Goal: Check status: Check status

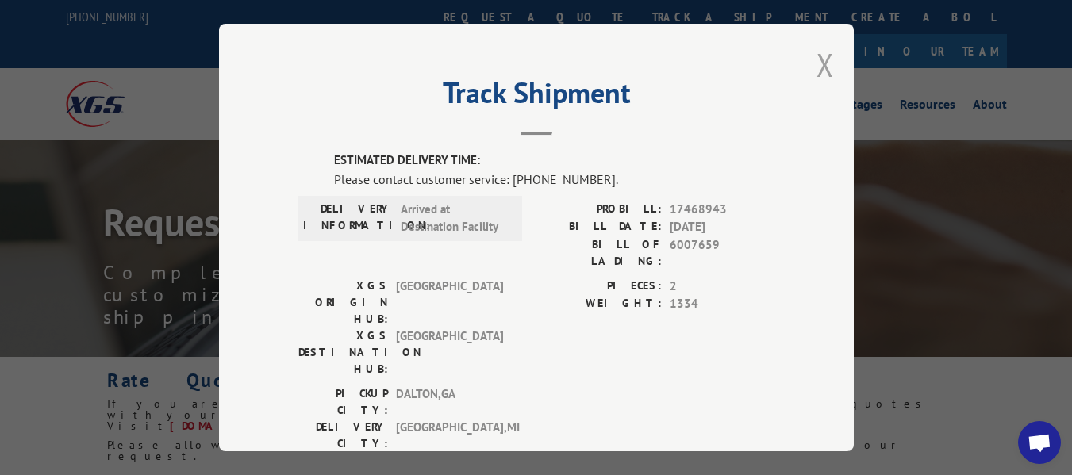
click at [822, 61] on button "Close modal" at bounding box center [825, 65] width 17 height 42
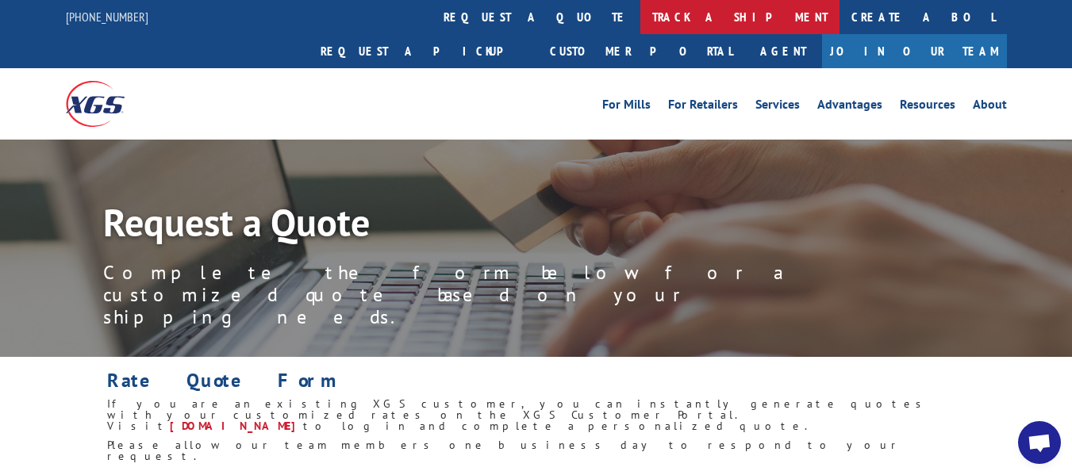
click at [641, 13] on link "track a shipment" at bounding box center [740, 17] width 199 height 34
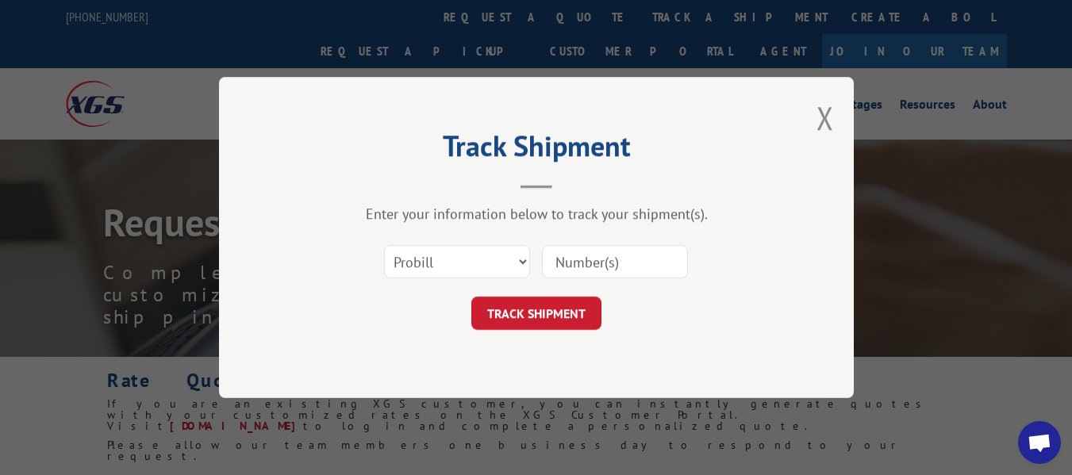
click at [580, 259] on input at bounding box center [615, 261] width 146 height 33
type input "1"
type input "17468943"
click at [552, 315] on button "TRACK SHIPMENT" at bounding box center [536, 313] width 130 height 33
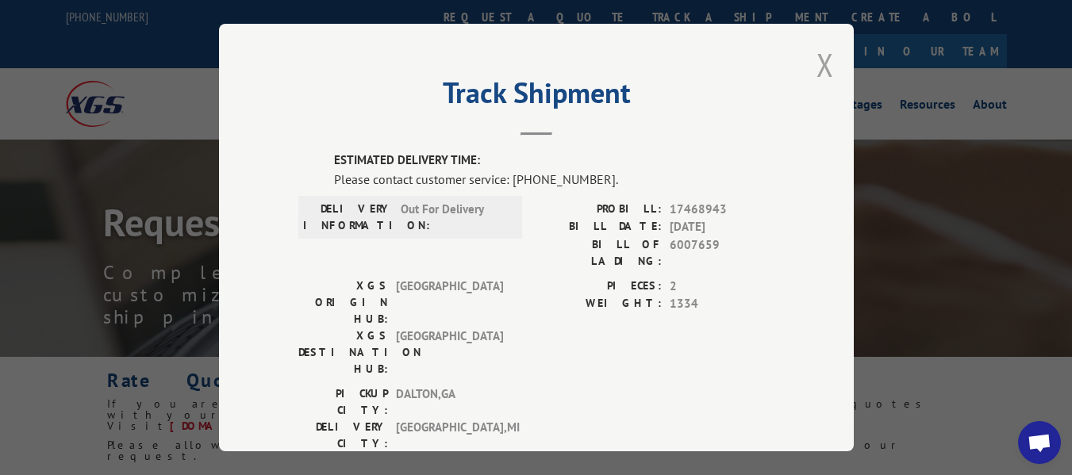
click at [817, 67] on button "Close modal" at bounding box center [825, 65] width 17 height 42
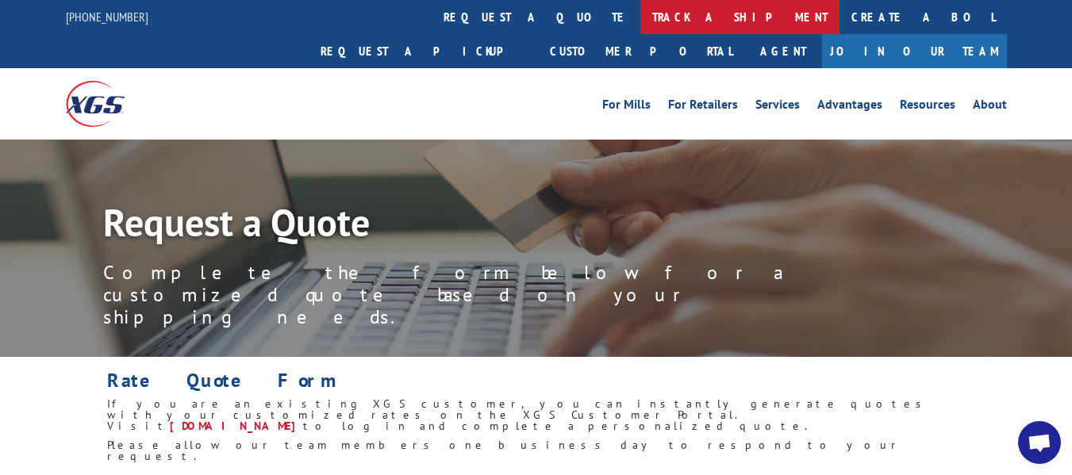
click at [641, 21] on link "track a shipment" at bounding box center [740, 17] width 199 height 34
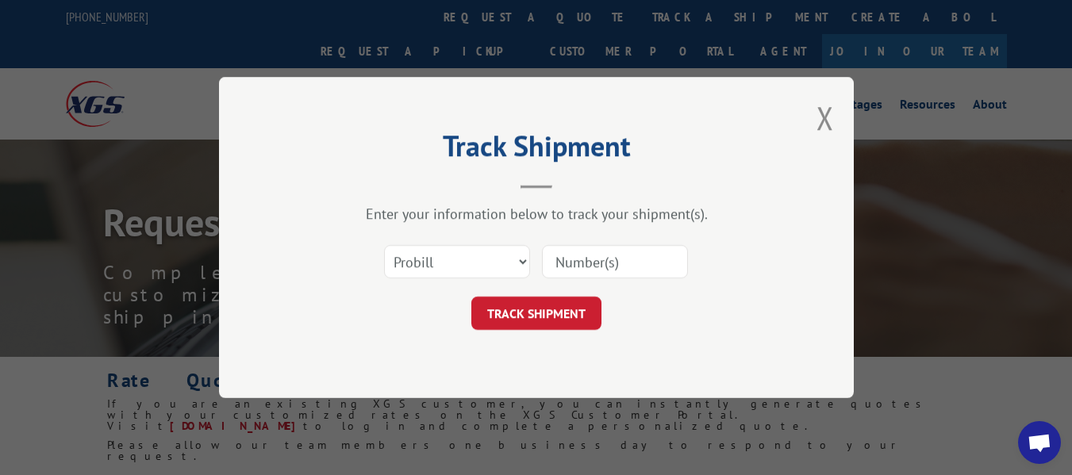
click at [564, 256] on input at bounding box center [615, 261] width 146 height 33
type input "16397799"
click at [548, 310] on button "TRACK SHIPMENT" at bounding box center [536, 313] width 130 height 33
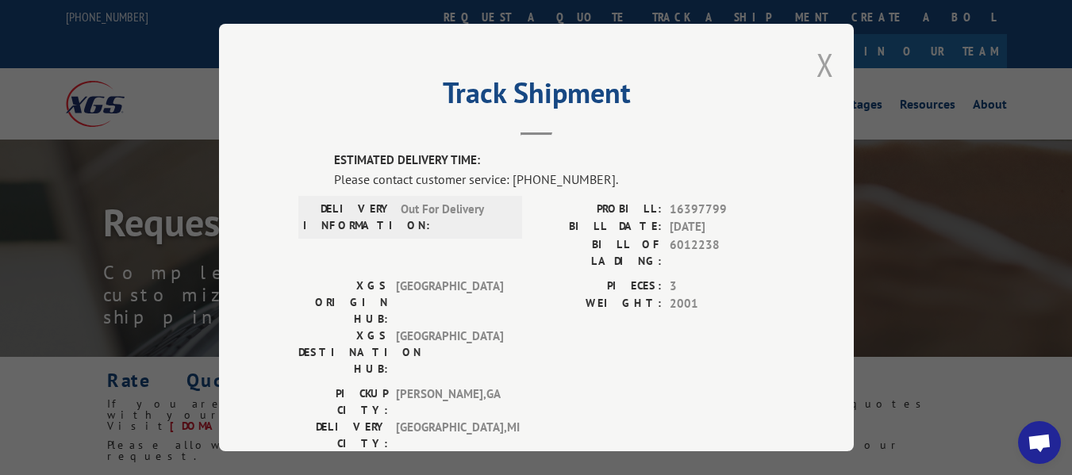
click at [817, 71] on button "Close modal" at bounding box center [825, 65] width 17 height 42
